Goal: Entertainment & Leisure: Consume media (video, audio)

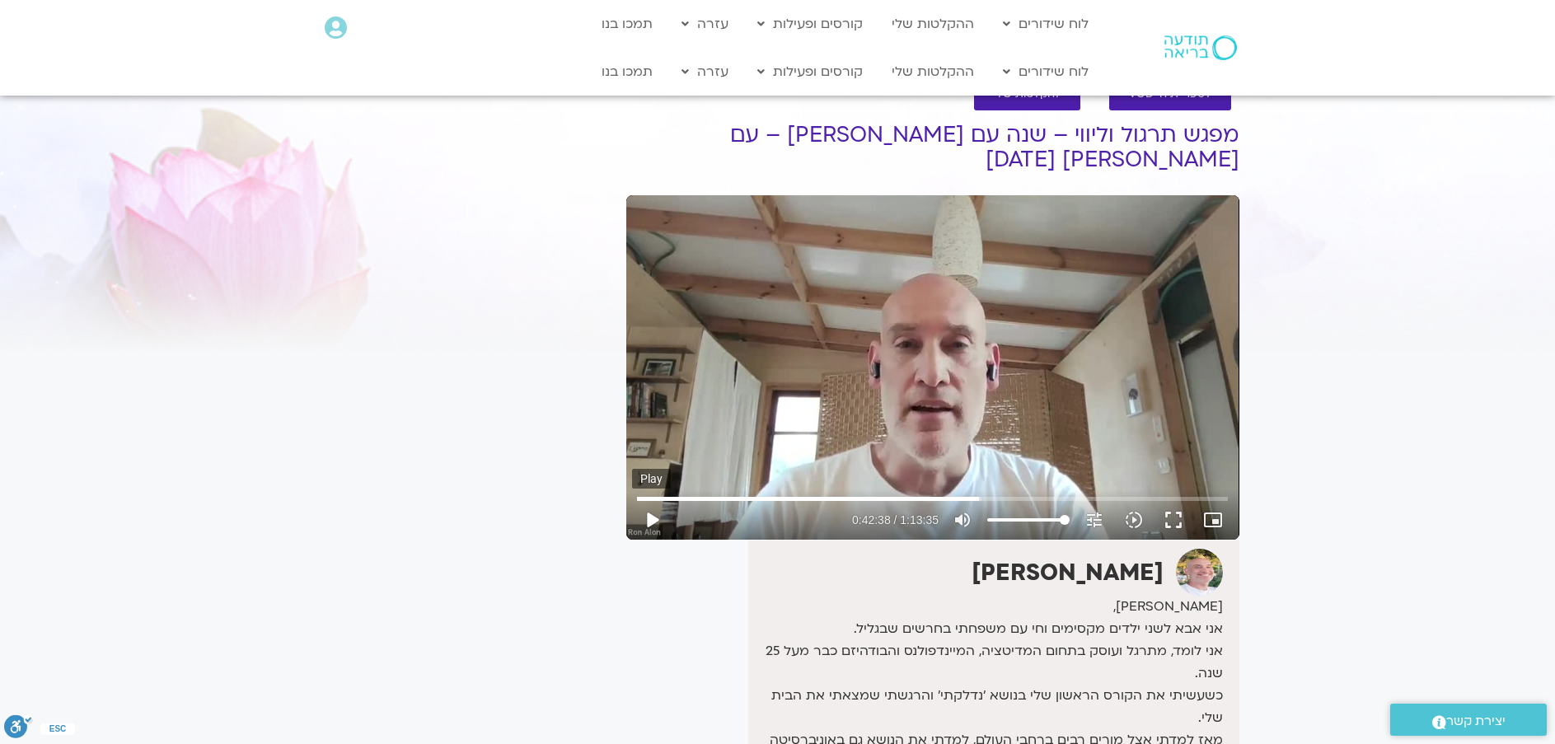
click at [639, 526] on button "play_arrow" at bounding box center [652, 520] width 40 height 40
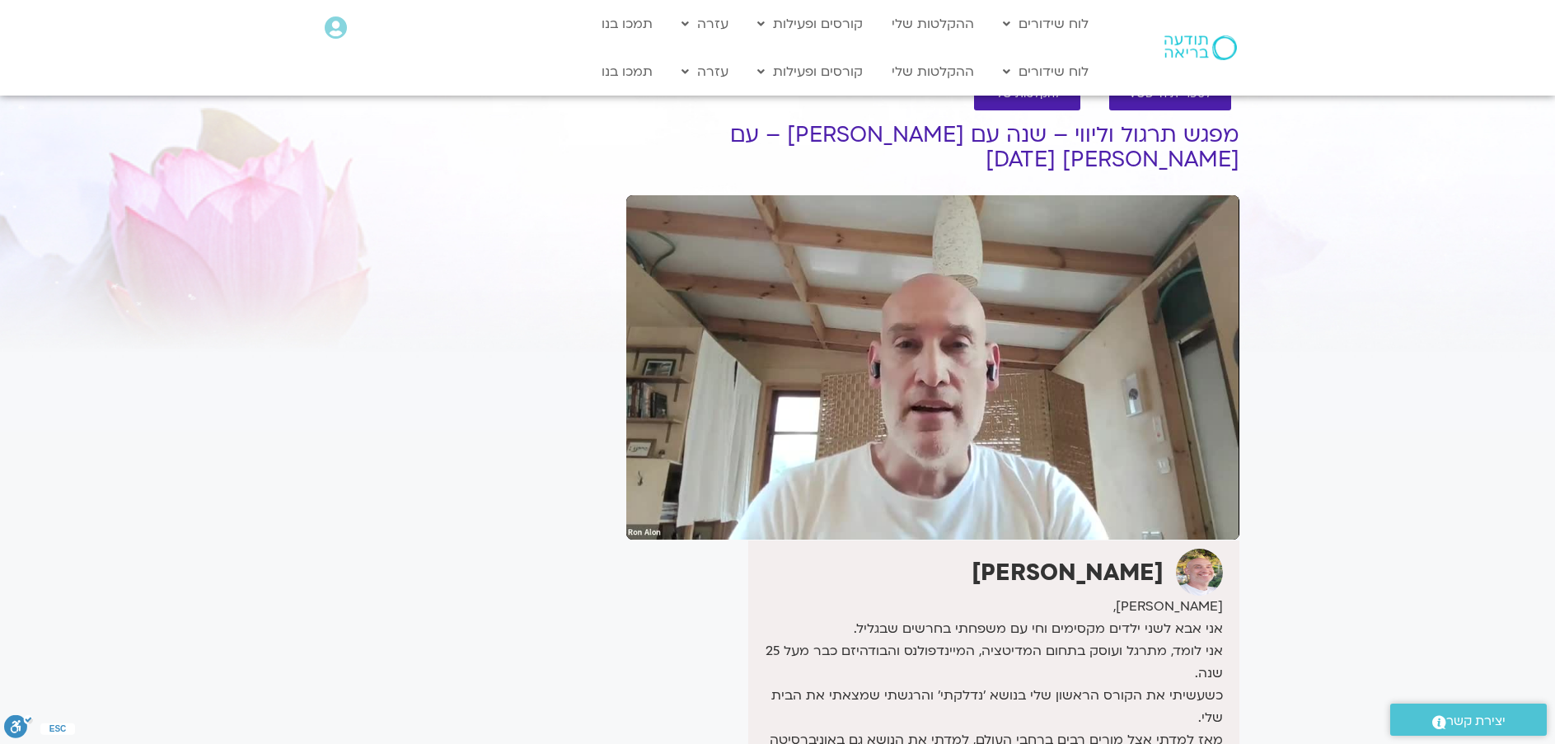
type input "2618.396357"
type input "3370.235922"
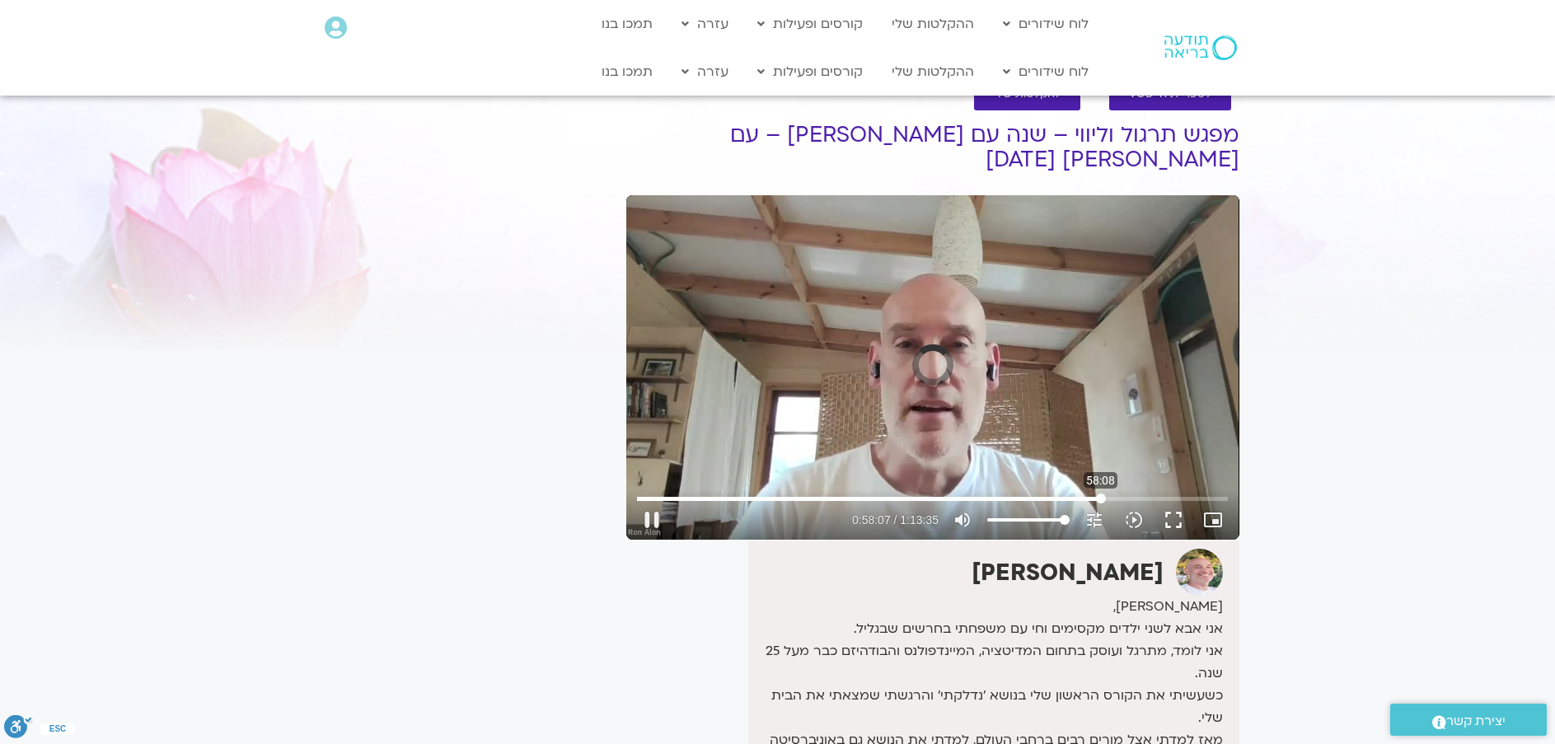
click at [1101, 500] on input "Seek" at bounding box center [932, 499] width 591 height 10
click at [1107, 500] on input "Seek" at bounding box center [932, 499] width 591 height 10
click at [1112, 496] on input "Seek" at bounding box center [932, 499] width 591 height 10
click at [1121, 498] on input "Seek" at bounding box center [932, 499] width 591 height 10
click at [1128, 498] on input "Seek" at bounding box center [932, 499] width 591 height 10
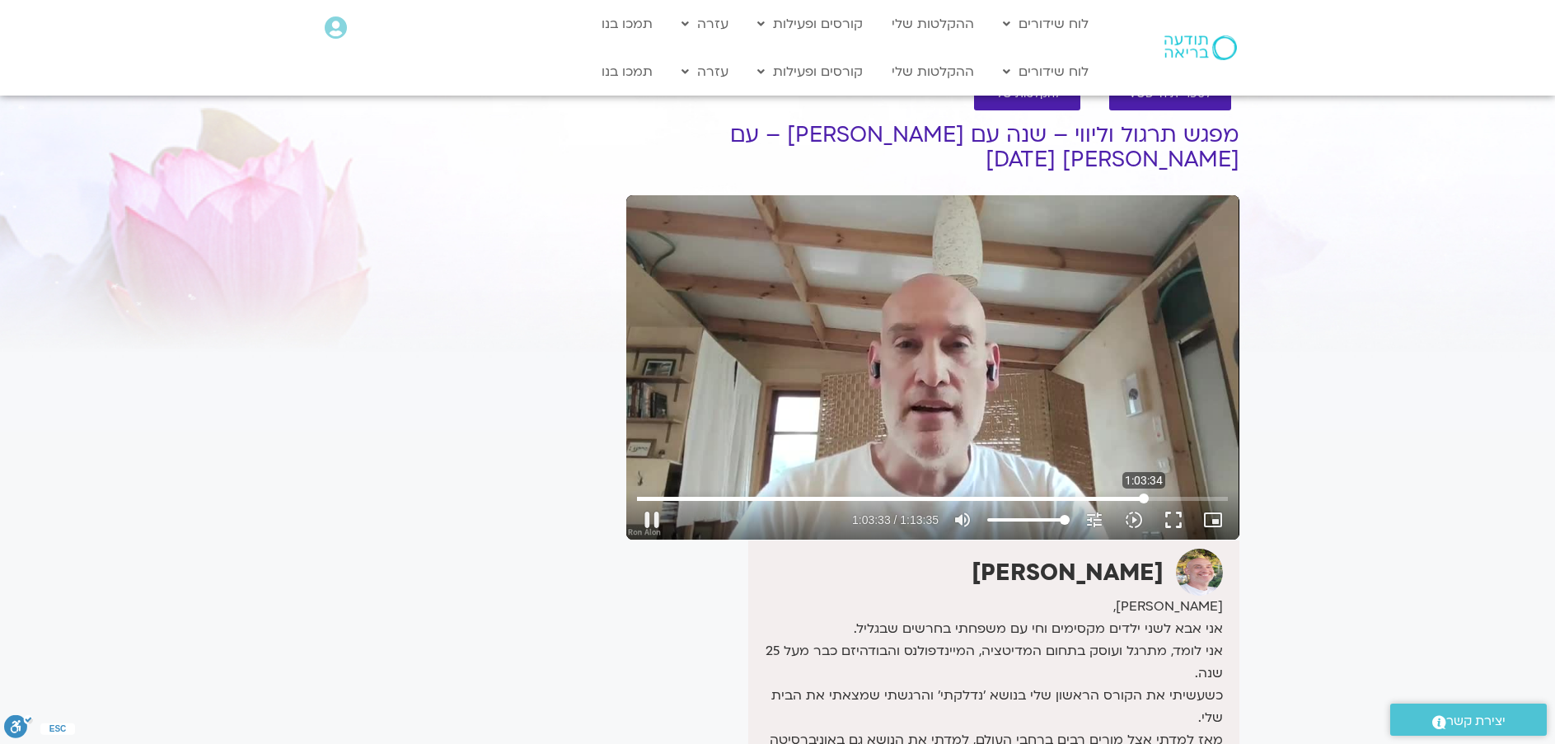
click at [1144, 498] on input "Seek" at bounding box center [932, 499] width 591 height 10
click at [1153, 498] on input "Seek" at bounding box center [932, 499] width 591 height 10
click at [1162, 497] on input "Seek" at bounding box center [932, 499] width 591 height 10
click at [1169, 498] on input "Seek" at bounding box center [932, 499] width 591 height 10
click at [1177, 500] on input "Seek" at bounding box center [932, 499] width 591 height 10
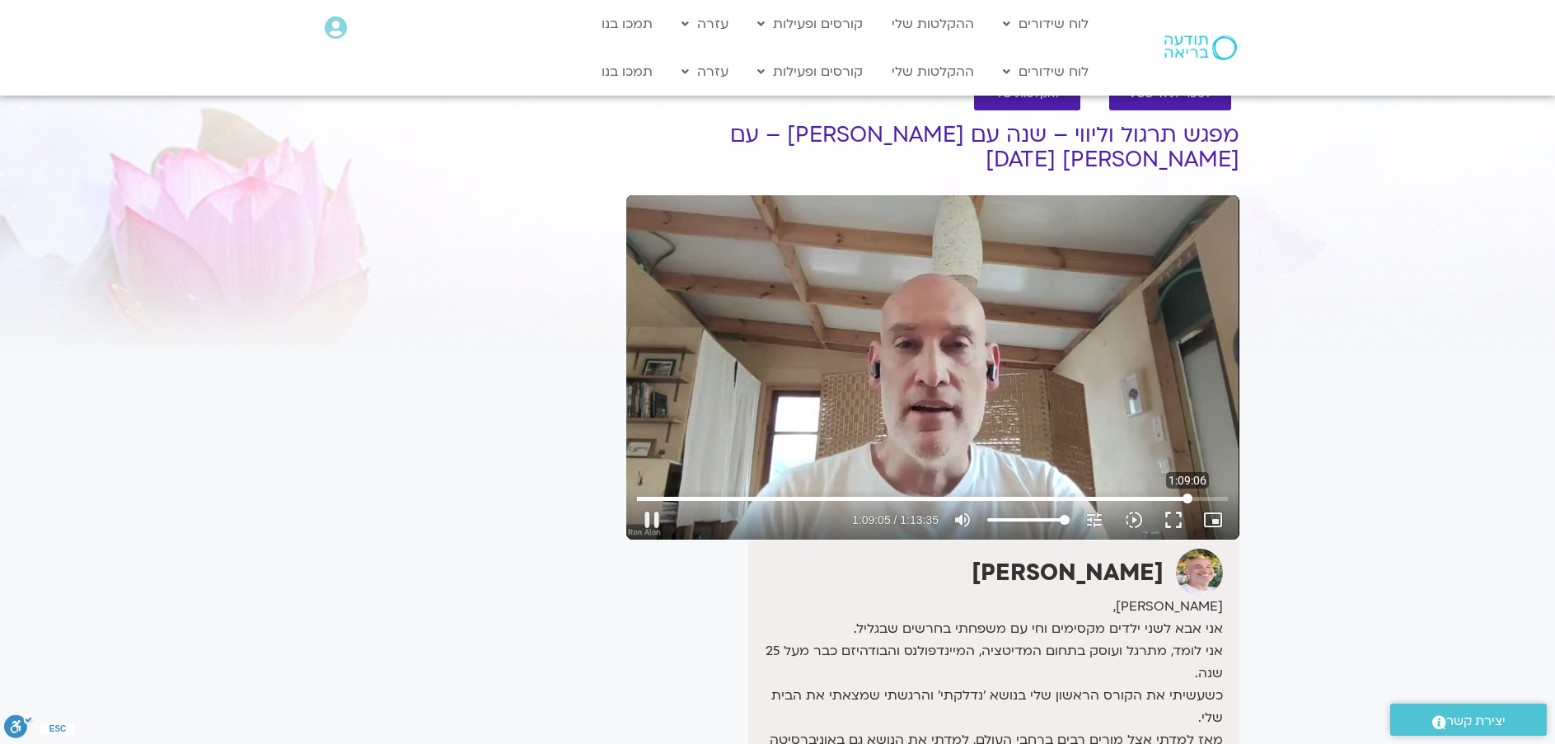
click at [1187, 496] on input "Seek" at bounding box center [932, 499] width 591 height 10
click at [1186, 499] on input "Seek" at bounding box center [932, 499] width 591 height 10
click at [1176, 499] on input "Seek" at bounding box center [932, 499] width 591 height 10
click at [1190, 498] on input "Seek" at bounding box center [932, 499] width 591 height 10
click at [1210, 498] on input "Seek" at bounding box center [932, 499] width 591 height 10
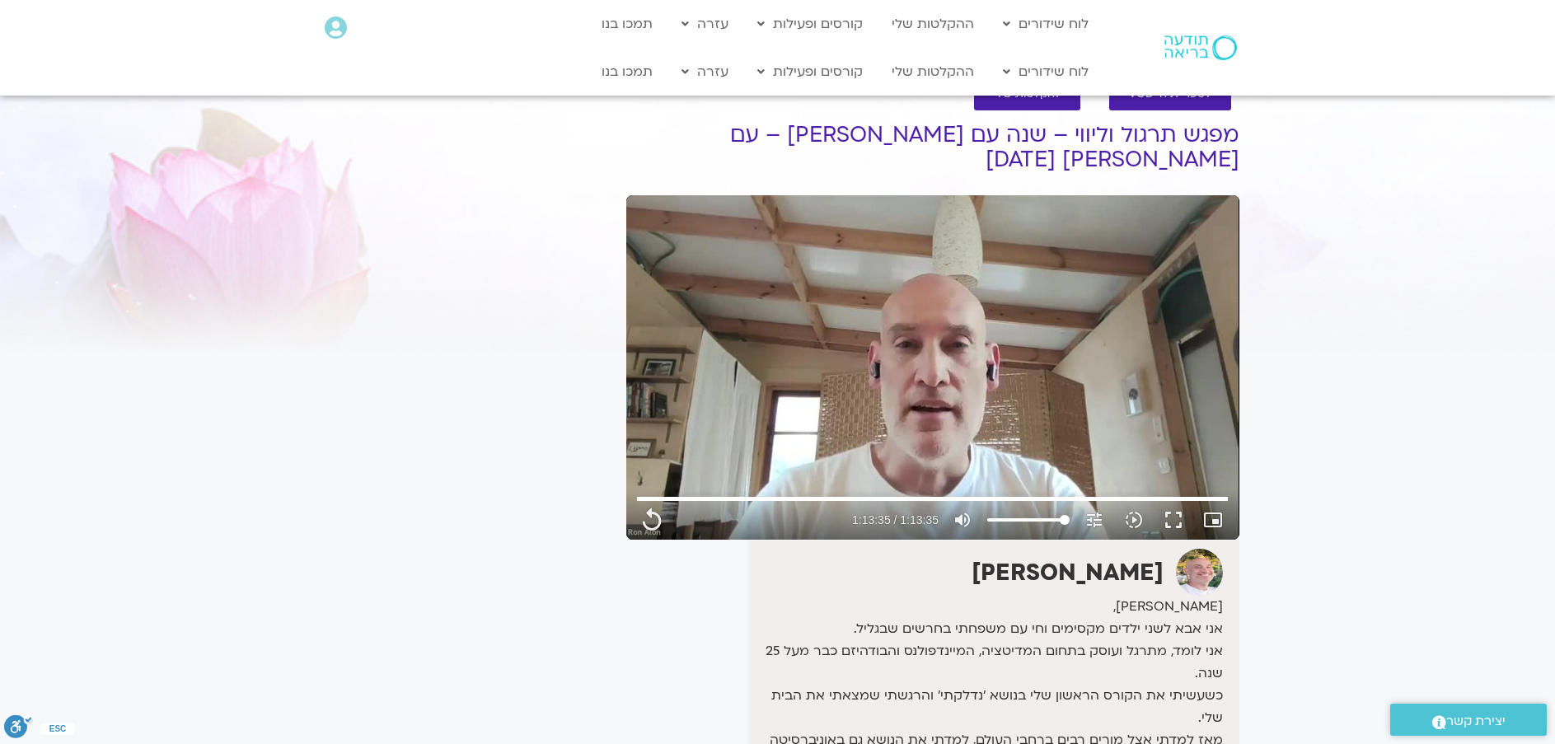
type input "4415.16"
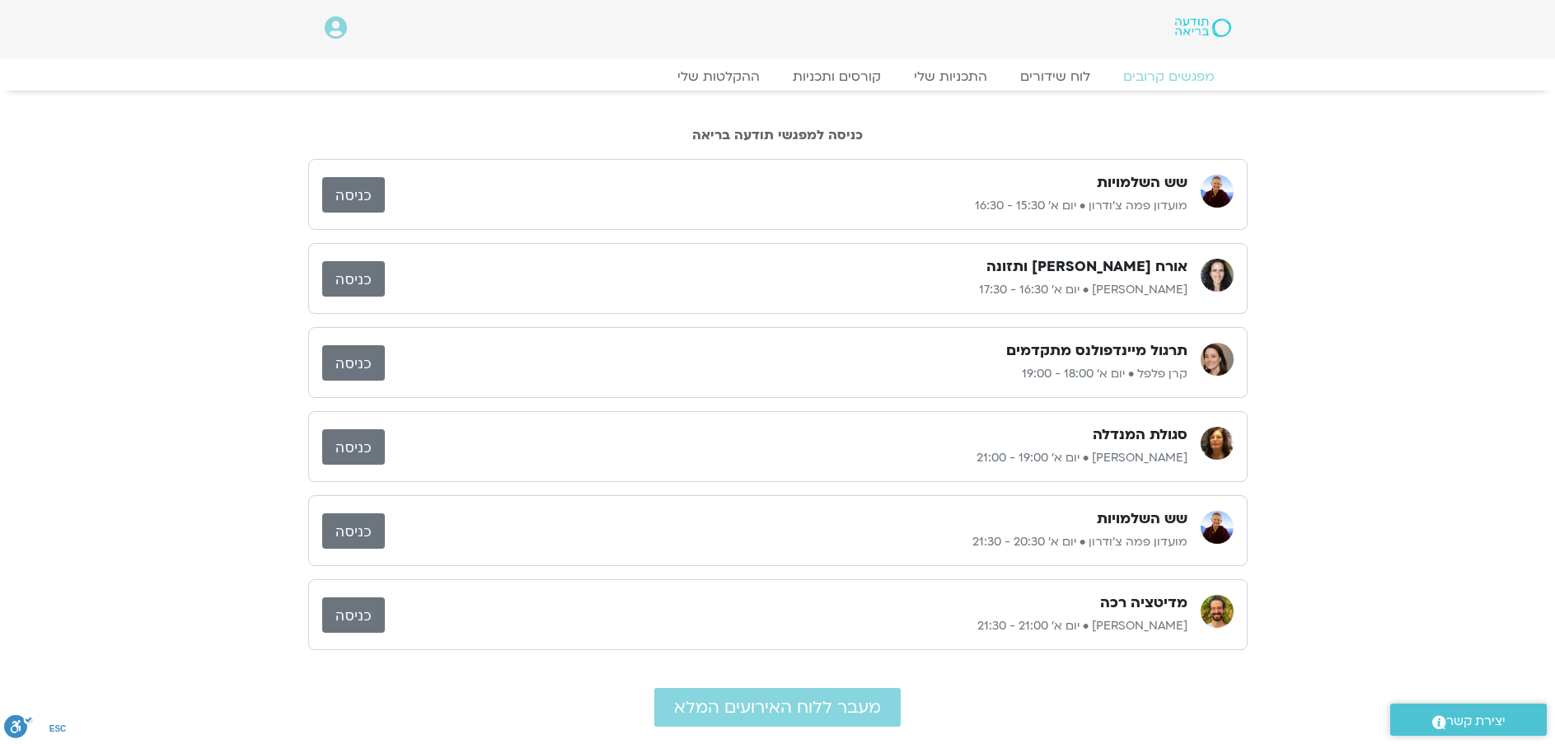
click at [351, 193] on link "כניסה" at bounding box center [353, 194] width 63 height 35
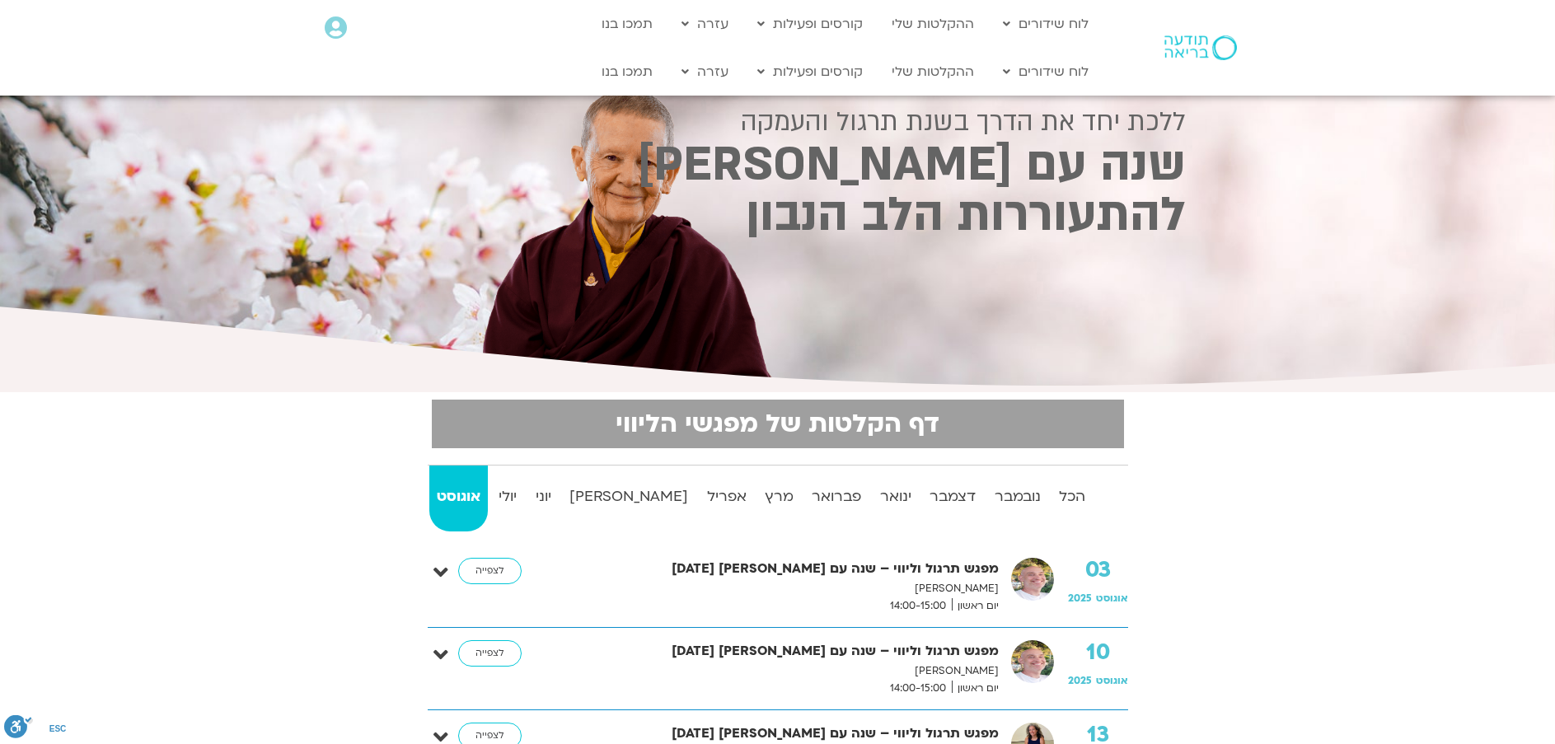
scroll to position [1447, 0]
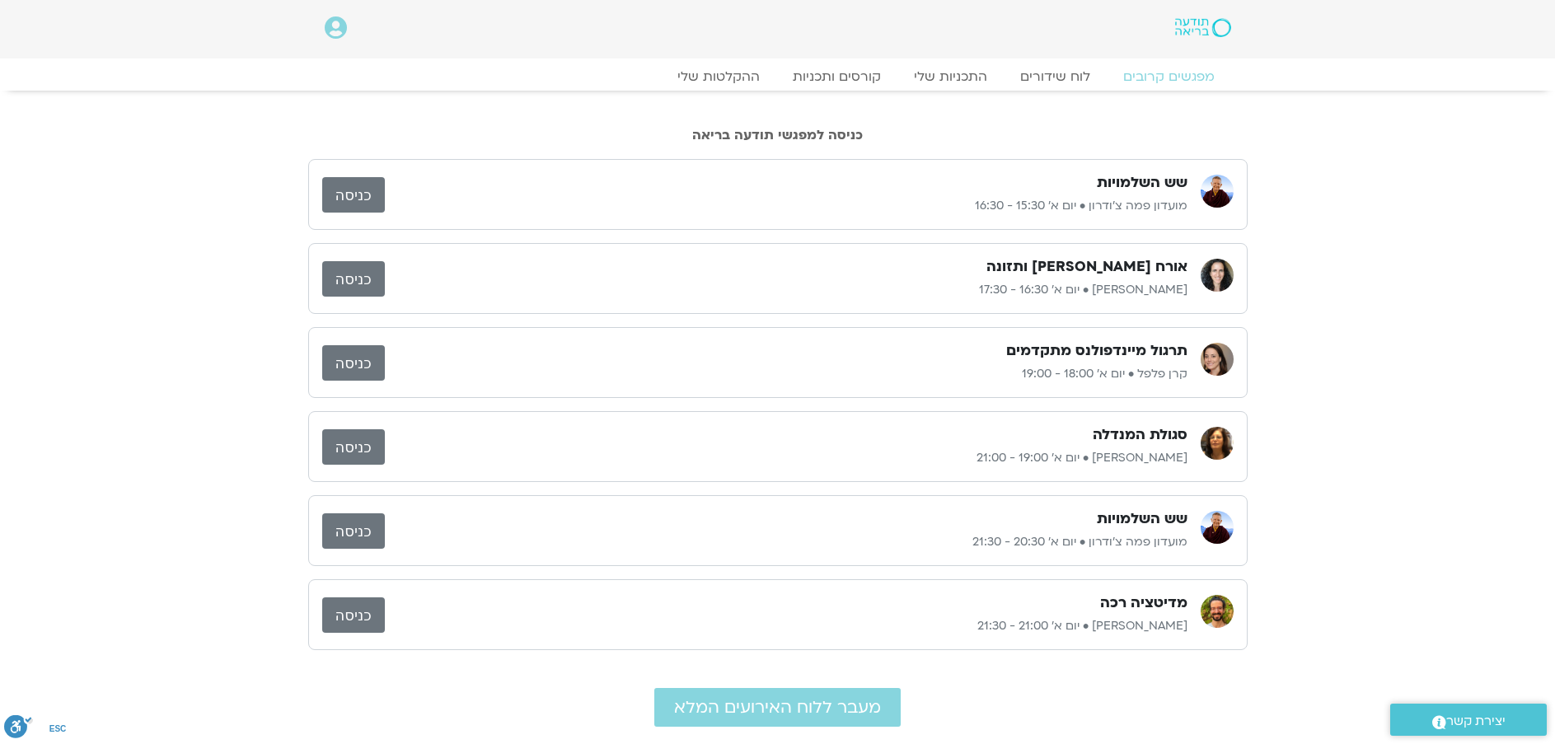
click at [353, 197] on link "כניסה" at bounding box center [353, 194] width 63 height 35
